Goal: Communication & Community: Answer question/provide support

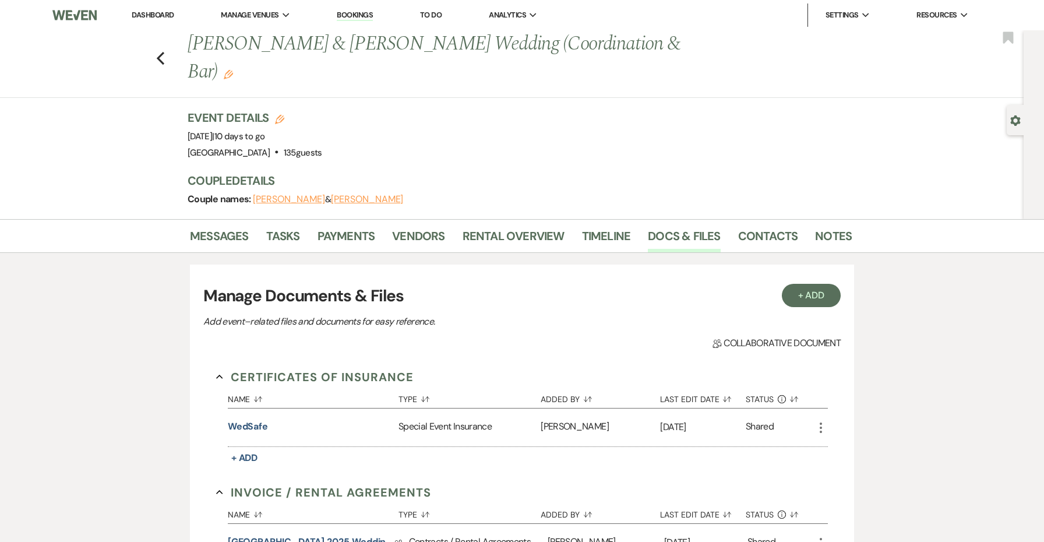
click at [167, 16] on link "Dashboard" at bounding box center [153, 15] width 42 height 10
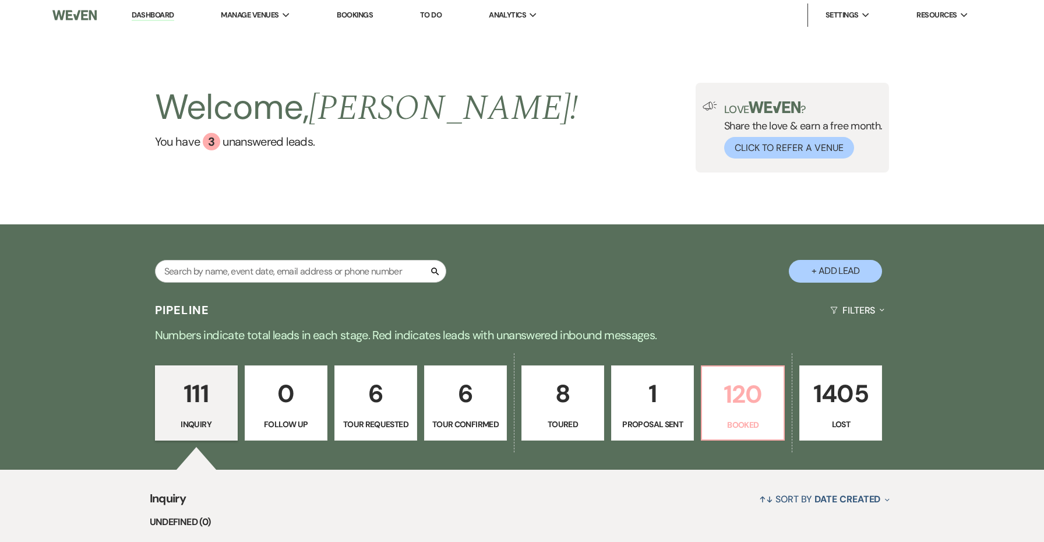
click at [722, 418] on p "Booked" at bounding box center [743, 424] width 68 height 13
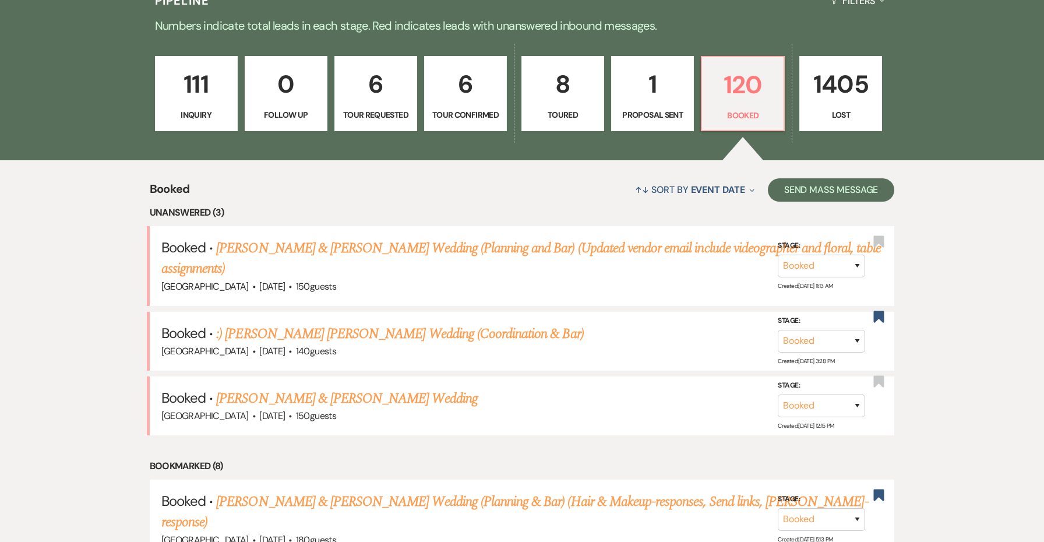
scroll to position [278, 0]
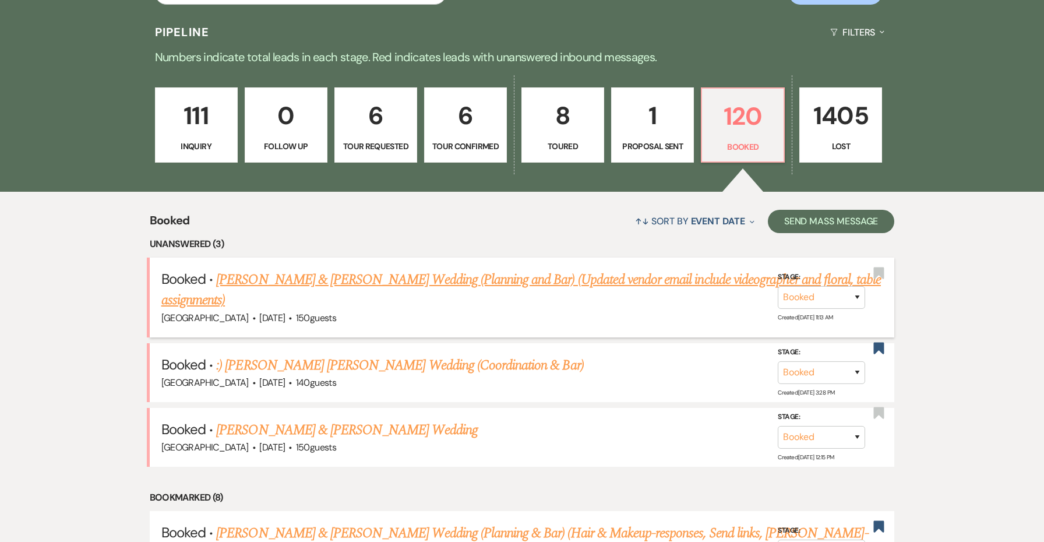
click at [395, 279] on link "[PERSON_NAME] & [PERSON_NAME] Wedding (Planning and Bar) (Updated vendor email …" at bounding box center [520, 290] width 719 height 42
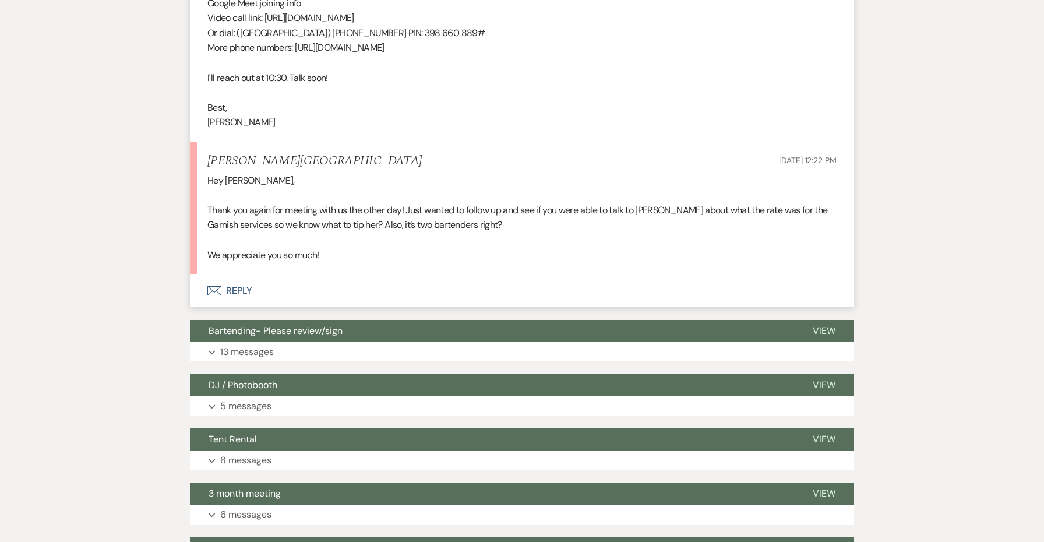
scroll to position [3355, 0]
click at [238, 275] on button "Envelope Reply" at bounding box center [522, 291] width 664 height 33
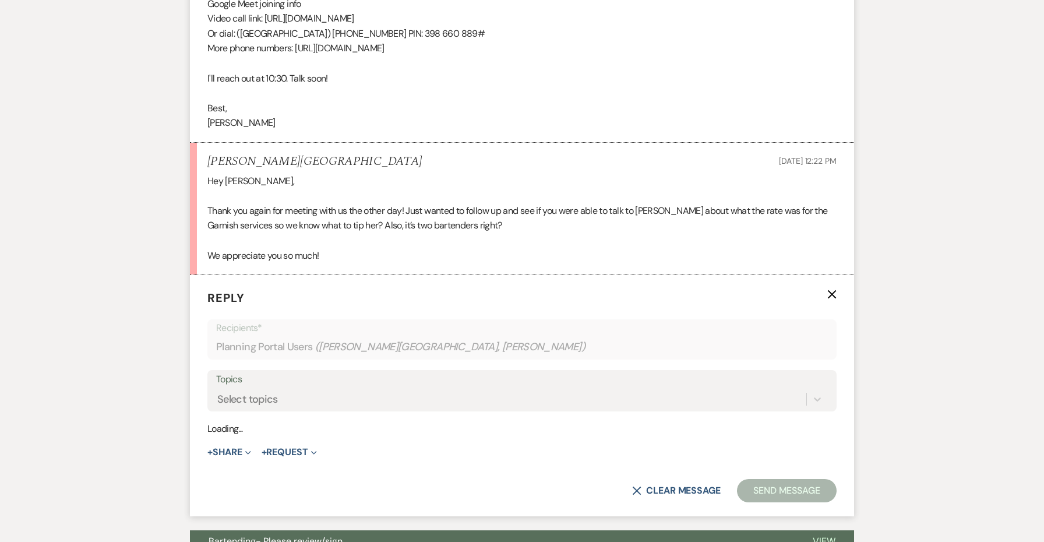
scroll to position [3395, 0]
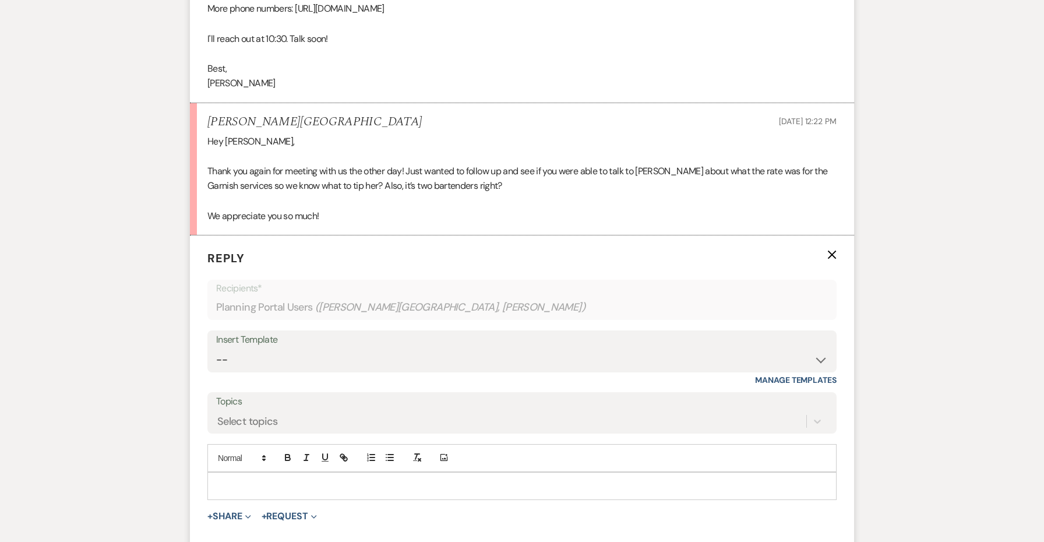
click at [250, 479] on p at bounding box center [522, 485] width 610 height 13
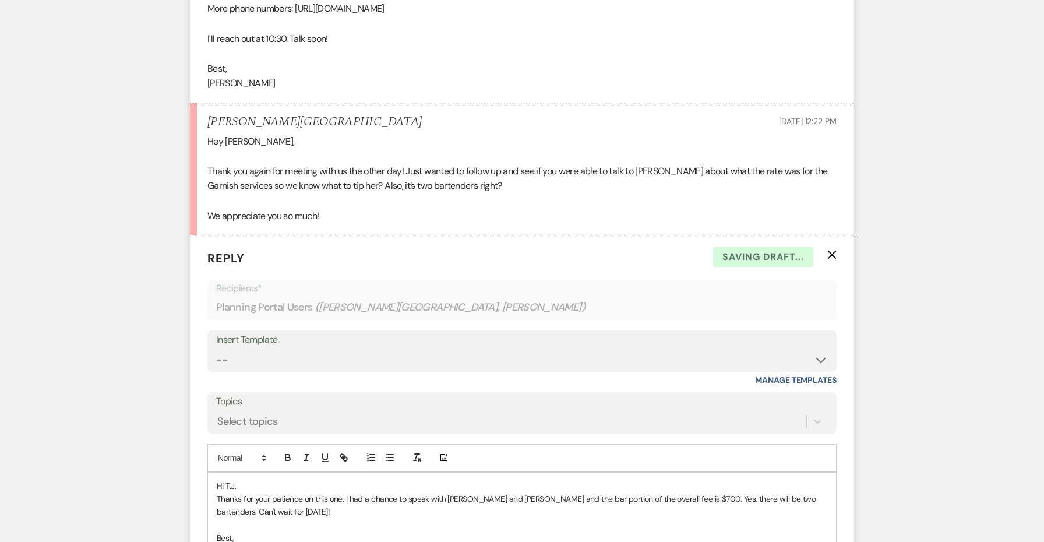
click at [645, 479] on p "Hi T.J." at bounding box center [522, 485] width 610 height 13
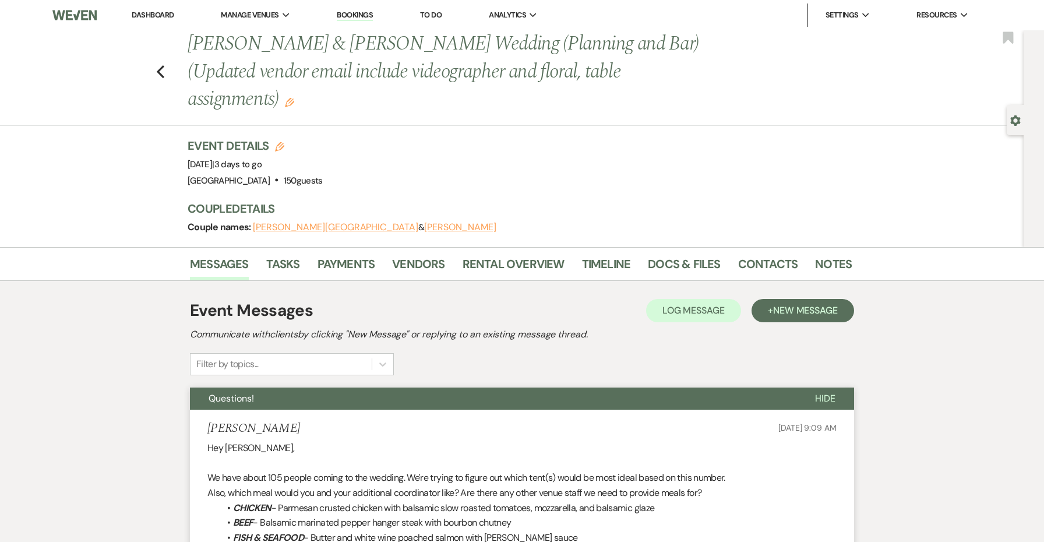
scroll to position [0, 0]
click at [160, 65] on use "button" at bounding box center [161, 71] width 8 height 13
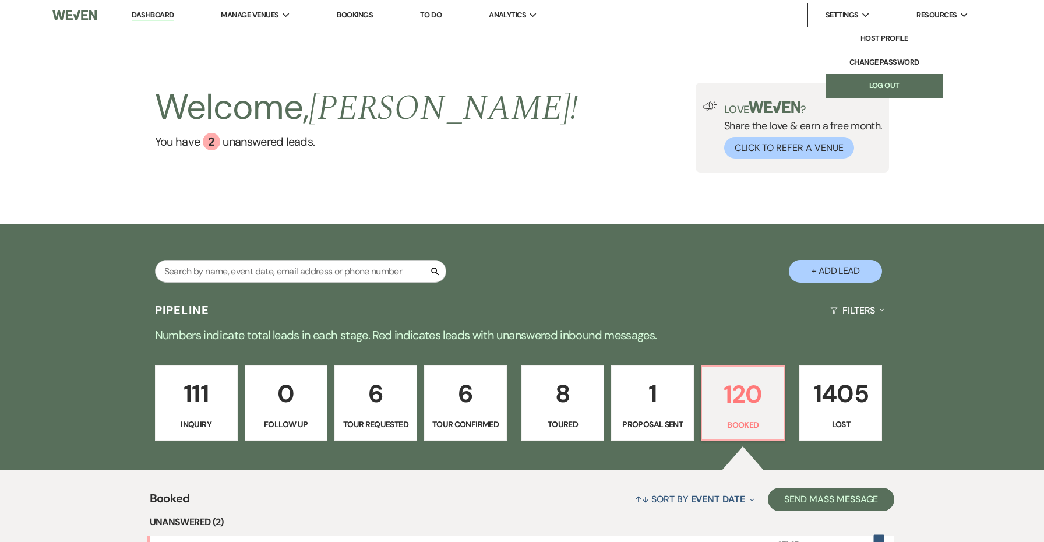
click at [870, 91] on link "Log Out" at bounding box center [884, 85] width 116 height 23
